Goal: Task Accomplishment & Management: Use online tool/utility

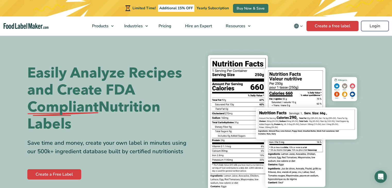
click at [380, 27] on link "Login" at bounding box center [375, 26] width 28 height 10
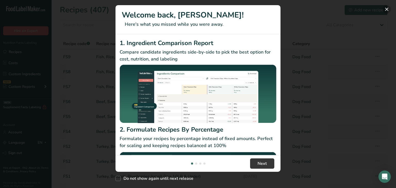
click at [388, 11] on button "New Features" at bounding box center [387, 9] width 8 height 8
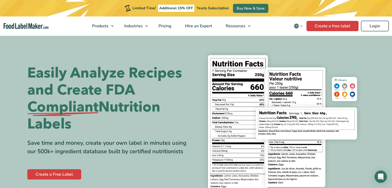
click at [369, 26] on link "Login" at bounding box center [375, 26] width 28 height 10
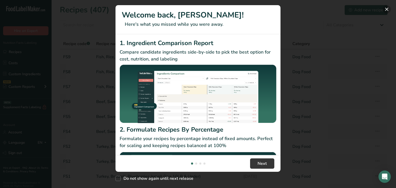
drag, startPoint x: 389, startPoint y: 8, endPoint x: 385, endPoint y: 11, distance: 5.2
click at [389, 8] on button "New Features" at bounding box center [387, 9] width 8 height 8
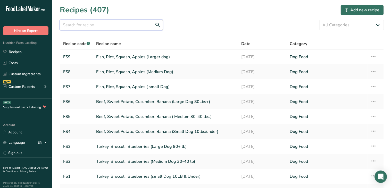
click at [83, 24] on input "text" at bounding box center [111, 25] width 103 height 10
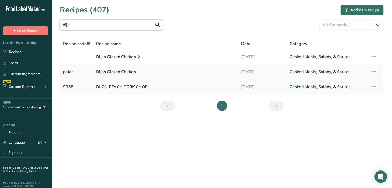
type input "dijo"
click at [127, 88] on link "DIJON PEACH PORK CHOP" at bounding box center [165, 86] width 139 height 11
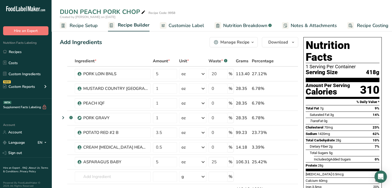
click at [255, 44] on icon "button" at bounding box center [253, 42] width 4 height 6
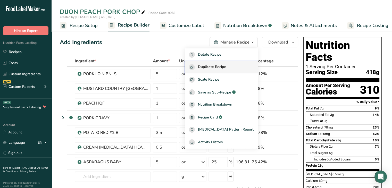
click at [219, 68] on span "Duplicate Recipe" at bounding box center [212, 67] width 28 height 6
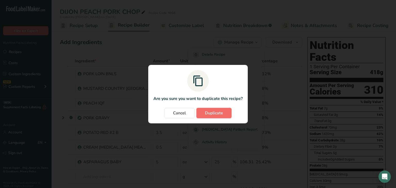
click at [221, 116] on button "Duplicate" at bounding box center [213, 113] width 35 height 10
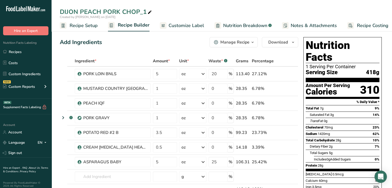
click at [85, 26] on span "Recipe Setup" at bounding box center [84, 25] width 28 height 7
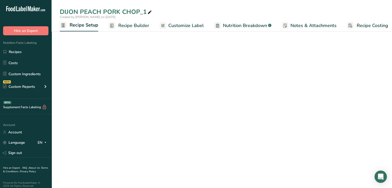
scroll to position [0, 2]
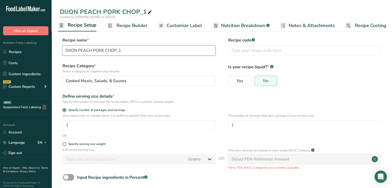
click at [124, 51] on input "DIJON PEACH PORK CHOP_1" at bounding box center [138, 50] width 153 height 10
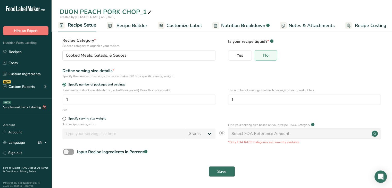
type input "DIJON PEACH PORK CHOP_xl"
click at [223, 172] on span "Save" at bounding box center [221, 172] width 9 height 6
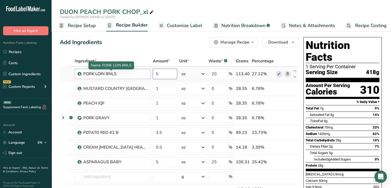
drag, startPoint x: 155, startPoint y: 73, endPoint x: 128, endPoint y: 74, distance: 27.3
click at [127, 74] on tr "PORK LOIN BNLS 5 oz Weight Units g kg mg See more Volume Units l Volume units r…" at bounding box center [179, 74] width 238 height 15
type input "10"
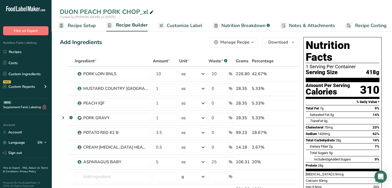
click at [179, 37] on div "Add Ingredients Manage Recipe Delete Recipe Duplicate Recipe Scale Recipe Save …" at bounding box center [179, 42] width 238 height 10
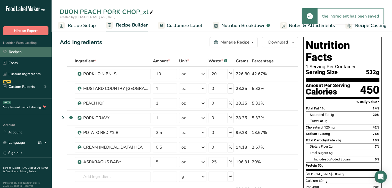
click at [22, 50] on link "Recipes" at bounding box center [26, 52] width 52 height 10
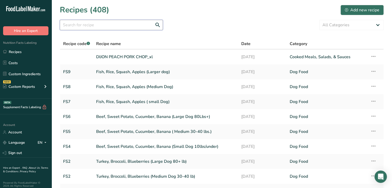
click at [118, 26] on input "text" at bounding box center [111, 25] width 103 height 10
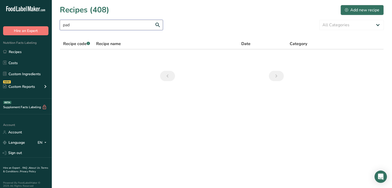
drag, startPoint x: 41, startPoint y: 24, endPoint x: 0, endPoint y: 25, distance: 41.3
click at [0, 24] on div ".a-20{fill:#fff;} Hire an Expert Nutrition Facts Labeling Recipes Costs Custom …" at bounding box center [196, 94] width 392 height 188
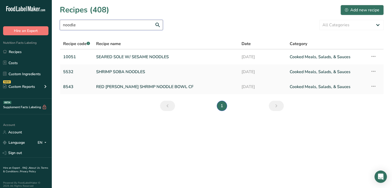
type input "noodle"
click at [140, 87] on link "RED CURRY SHRIMP NOODLE BOWL CF" at bounding box center [165, 86] width 139 height 11
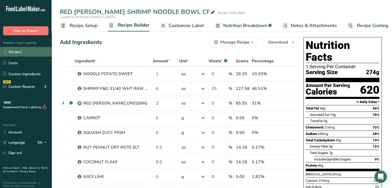
click at [14, 52] on link "Recipes" at bounding box center [26, 52] width 52 height 10
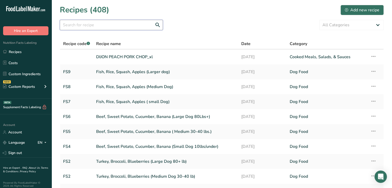
click at [103, 26] on input "text" at bounding box center [111, 25] width 103 height 10
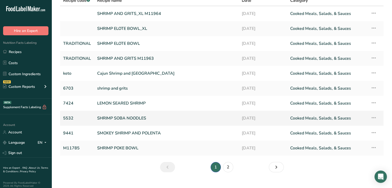
scroll to position [52, 0]
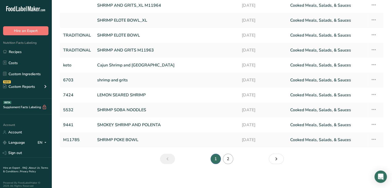
type input "shrimp"
click at [227, 160] on link "2" at bounding box center [228, 159] width 10 height 10
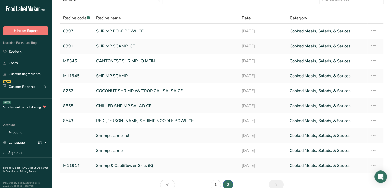
scroll to position [52, 0]
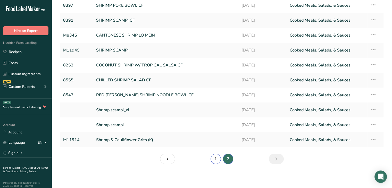
click at [213, 158] on link "1" at bounding box center [216, 159] width 10 height 10
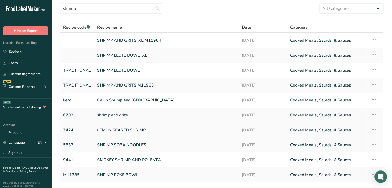
scroll to position [26, 0]
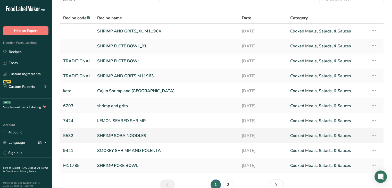
click at [137, 136] on link "SHRIMP SOBA NOODLES" at bounding box center [166, 135] width 138 height 11
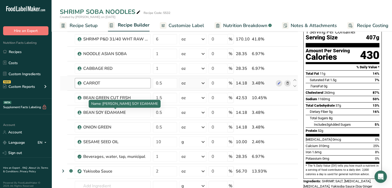
scroll to position [26, 0]
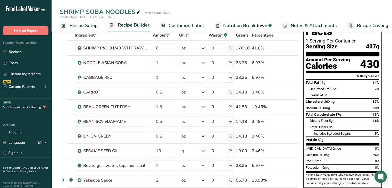
drag, startPoint x: 251, startPoint y: 25, endPoint x: 248, endPoint y: 24, distance: 3.9
click at [252, 25] on span "Nutrition Breakdown" at bounding box center [245, 25] width 44 height 7
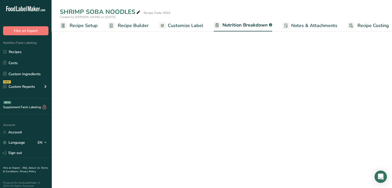
scroll to position [0, 5]
select select "Calories"
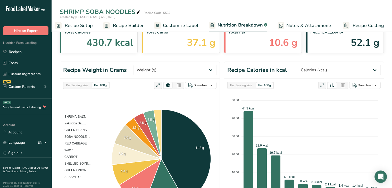
click at [81, 26] on span "Recipe Setup" at bounding box center [79, 25] width 28 height 7
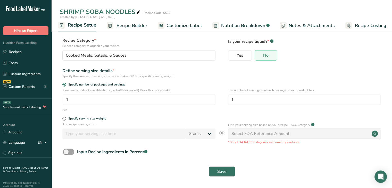
click at [122, 26] on span "Recipe Builder" at bounding box center [132, 25] width 31 height 7
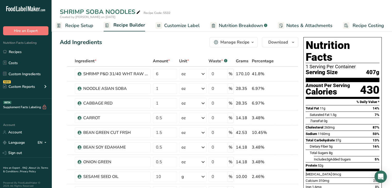
click at [228, 47] on button "Manage Recipe" at bounding box center [234, 42] width 48 height 10
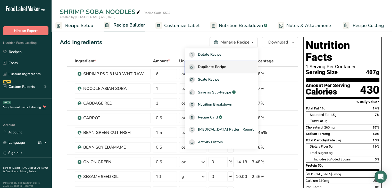
click at [220, 67] on span "Duplicate Recipe" at bounding box center [212, 67] width 28 height 6
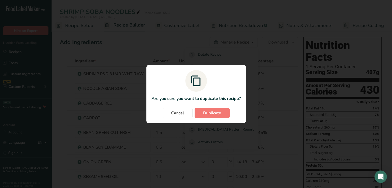
scroll to position [0, 1]
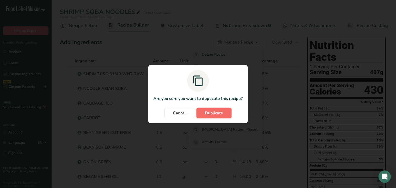
click at [218, 113] on span "Duplicate" at bounding box center [214, 113] width 18 height 6
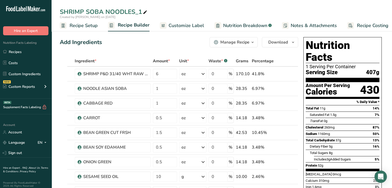
drag, startPoint x: 79, startPoint y: 28, endPoint x: 109, endPoint y: 28, distance: 29.9
click at [79, 28] on span "Recipe Setup" at bounding box center [84, 25] width 28 height 7
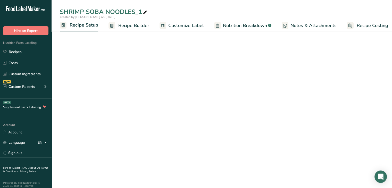
scroll to position [0, 2]
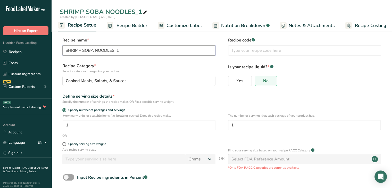
drag, startPoint x: 119, startPoint y: 51, endPoint x: 83, endPoint y: 52, distance: 36.1
click at [83, 52] on input "SHRIMP SOBA NOODLES_1" at bounding box center [138, 50] width 153 height 10
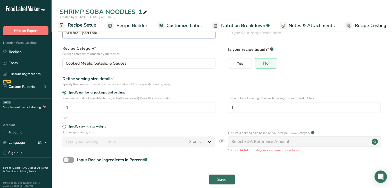
scroll to position [26, 0]
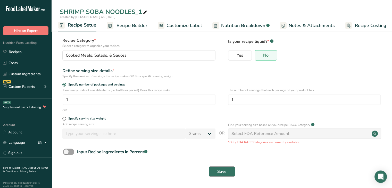
type input "SHRIMP pad thai"
click at [226, 169] on button "Save" at bounding box center [222, 172] width 26 height 10
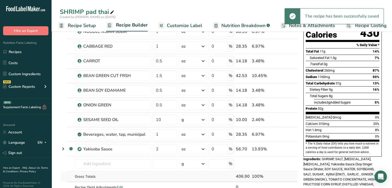
scroll to position [103, 0]
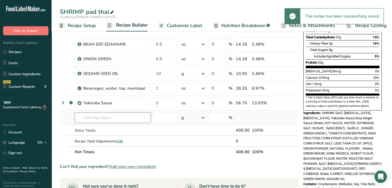
click at [102, 118] on input "text" at bounding box center [113, 118] width 76 height 10
type input "w"
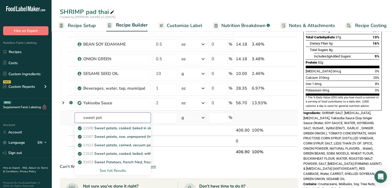
type input "sweet pot"
click at [119, 170] on div "See full Results" at bounding box center [113, 170] width 68 height 5
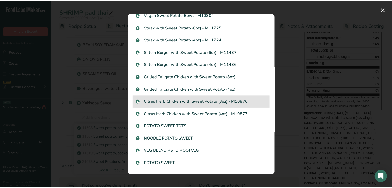
scroll to position [416, 0]
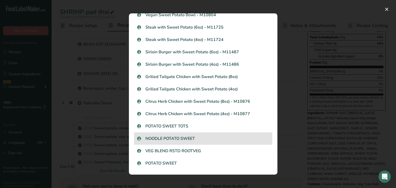
click at [170, 139] on p "NOODLE POTATO SWEET" at bounding box center [203, 139] width 132 height 6
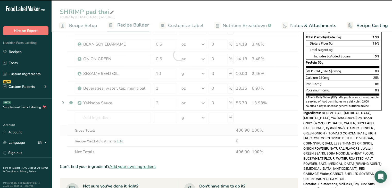
type input "0"
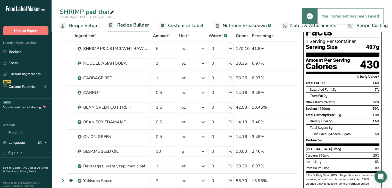
scroll to position [103, 0]
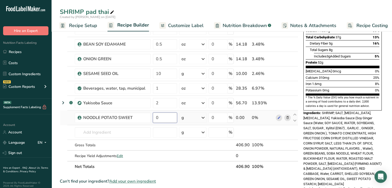
drag, startPoint x: 161, startPoint y: 117, endPoint x: 163, endPoint y: 117, distance: 2.6
click at [161, 117] on input "0" at bounding box center [165, 118] width 24 height 10
type input "1"
click at [203, 117] on div "Ingredient * Amount * Unit * Waste * .a-a{fill:#347362;}.b-a{fill:#fff;} Grams …" at bounding box center [179, 63] width 238 height 220
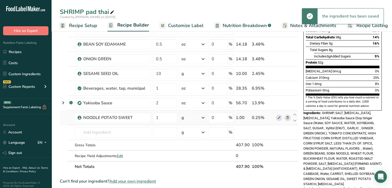
click at [204, 118] on icon at bounding box center [203, 117] width 6 height 9
click at [198, 160] on div "See more" at bounding box center [203, 158] width 43 height 5
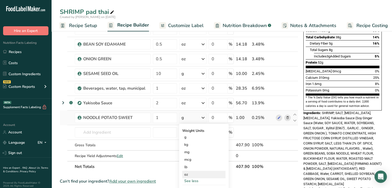
click at [190, 174] on div "oz" at bounding box center [203, 174] width 43 height 7
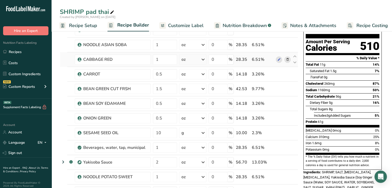
scroll to position [0, 0]
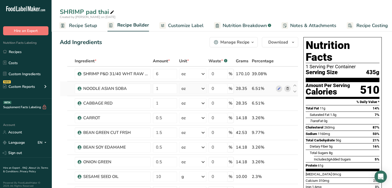
click at [283, 89] on div at bounding box center [283, 89] width 15 height 6
click at [287, 90] on icon at bounding box center [288, 88] width 4 height 5
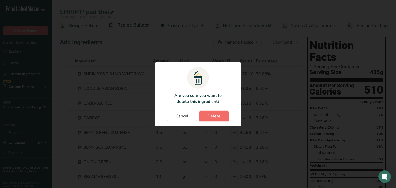
click at [222, 118] on button "Delete" at bounding box center [214, 116] width 30 height 10
type input "0.5"
type input "1.5"
type input "0.5"
type input "10"
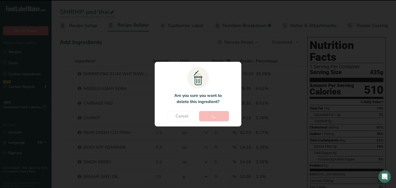
type input "1"
type input "2"
type input "1"
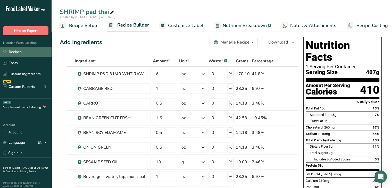
click at [21, 52] on link "Recipes" at bounding box center [26, 52] width 52 height 10
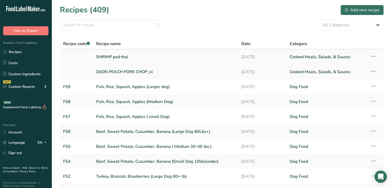
click at [129, 55] on link "SHRIMP pad thai" at bounding box center [165, 57] width 139 height 11
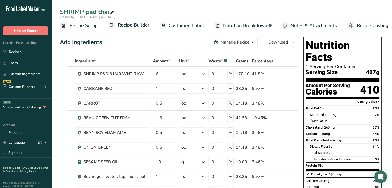
click at [236, 43] on div "Manage Recipe" at bounding box center [234, 42] width 29 height 6
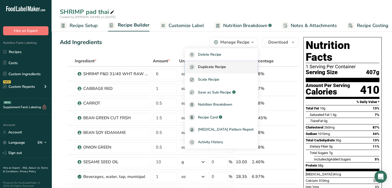
click at [223, 66] on span "Duplicate Recipe" at bounding box center [212, 67] width 28 height 6
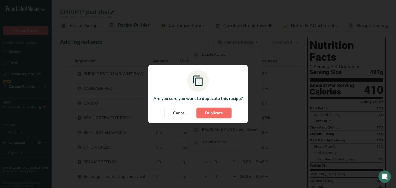
click at [212, 113] on span "Duplicate" at bounding box center [214, 113] width 18 height 6
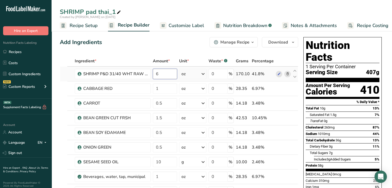
click at [162, 74] on input "6" at bounding box center [165, 74] width 24 height 10
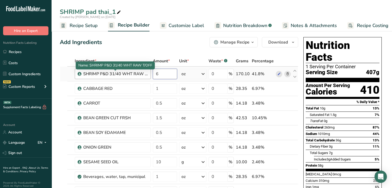
drag, startPoint x: 152, startPoint y: 73, endPoint x: 146, endPoint y: 73, distance: 5.7
click at [146, 73] on tr "SHRIMP P&D 31/40 WHT RAW T/OFF 6 oz Weight Units g kg mg See more Volume Units …" at bounding box center [179, 74] width 238 height 15
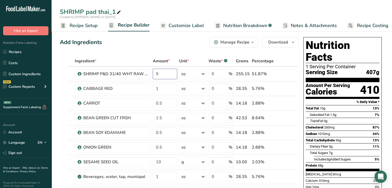
type input "9"
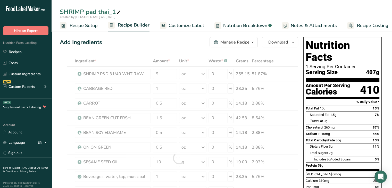
click at [120, 13] on icon at bounding box center [119, 12] width 5 height 7
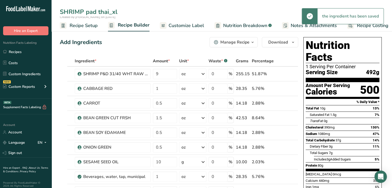
click at [152, 8] on input "SHRIMP pad thai_xl" at bounding box center [222, 11] width 324 height 9
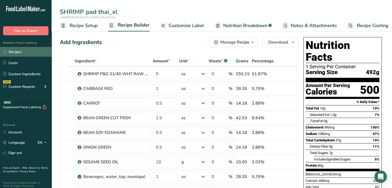
type input "SHRIMP pad thai_xl"
click at [23, 55] on link "Recipes" at bounding box center [26, 52] width 52 height 10
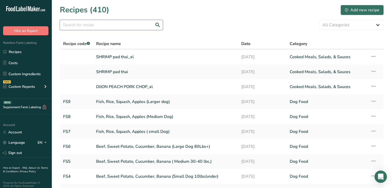
click at [112, 28] on input "text" at bounding box center [111, 25] width 103 height 10
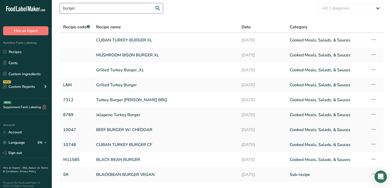
scroll to position [26, 0]
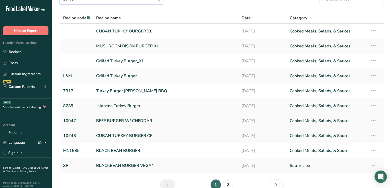
type input "burger"
click at [128, 119] on link "BEEF BURGER W/ CHEDDAR" at bounding box center [165, 121] width 139 height 11
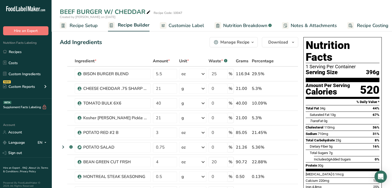
click at [246, 41] on div "Manage Recipe" at bounding box center [234, 42] width 29 height 6
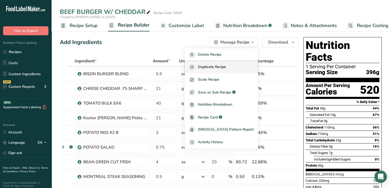
click at [225, 64] on span "Duplicate Recipe" at bounding box center [212, 67] width 28 height 6
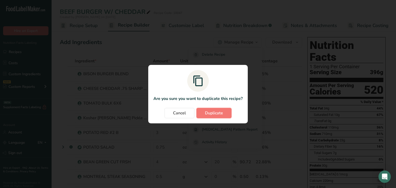
click at [222, 112] on span "Duplicate" at bounding box center [214, 113] width 18 height 6
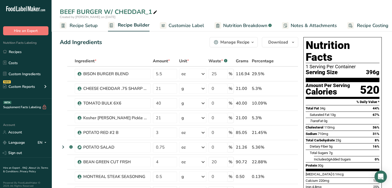
click at [155, 11] on icon at bounding box center [155, 12] width 5 height 7
type input "BEEF BURGER W/ CHEDDAR_xl"
drag, startPoint x: 163, startPoint y: 75, endPoint x: 141, endPoint y: 76, distance: 22.7
click at [136, 76] on tr "BISON BURGER BLEND 5.5 oz Weight Units g kg mg See more Volume Units l Volume u…" at bounding box center [179, 74] width 238 height 15
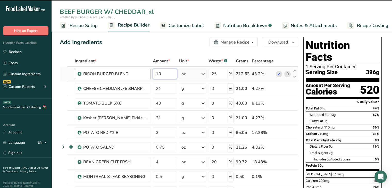
type input "5.5"
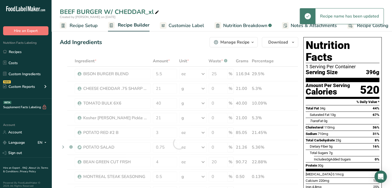
click at [216, 4] on div "BEEF BURGER W/ CHEDDAR_xl Created by Andrew on 2025-09-16 Recipe Setup Recipe B…" at bounding box center [222, 15] width 341 height 31
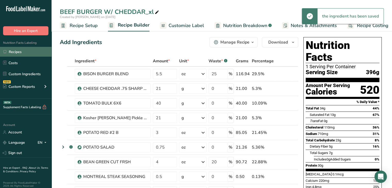
click at [17, 50] on link "Recipes" at bounding box center [26, 52] width 52 height 10
